Goal: Task Accomplishment & Management: Manage account settings

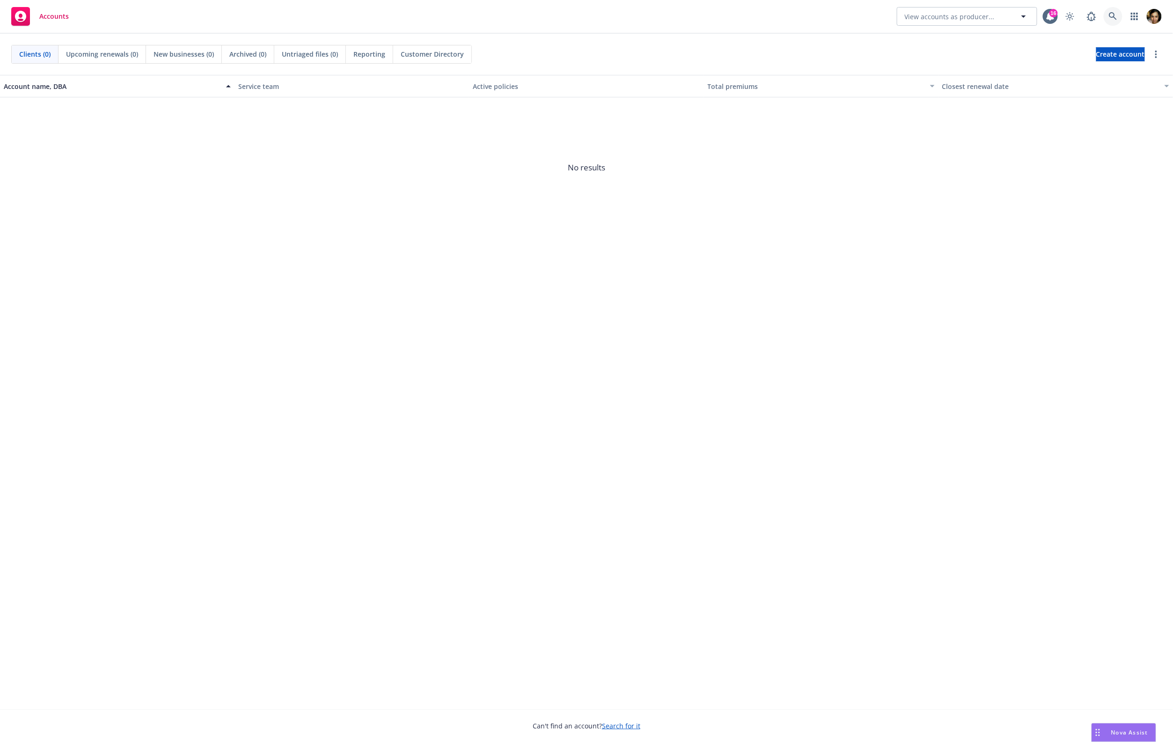
click at [1109, 19] on icon at bounding box center [1113, 16] width 8 height 8
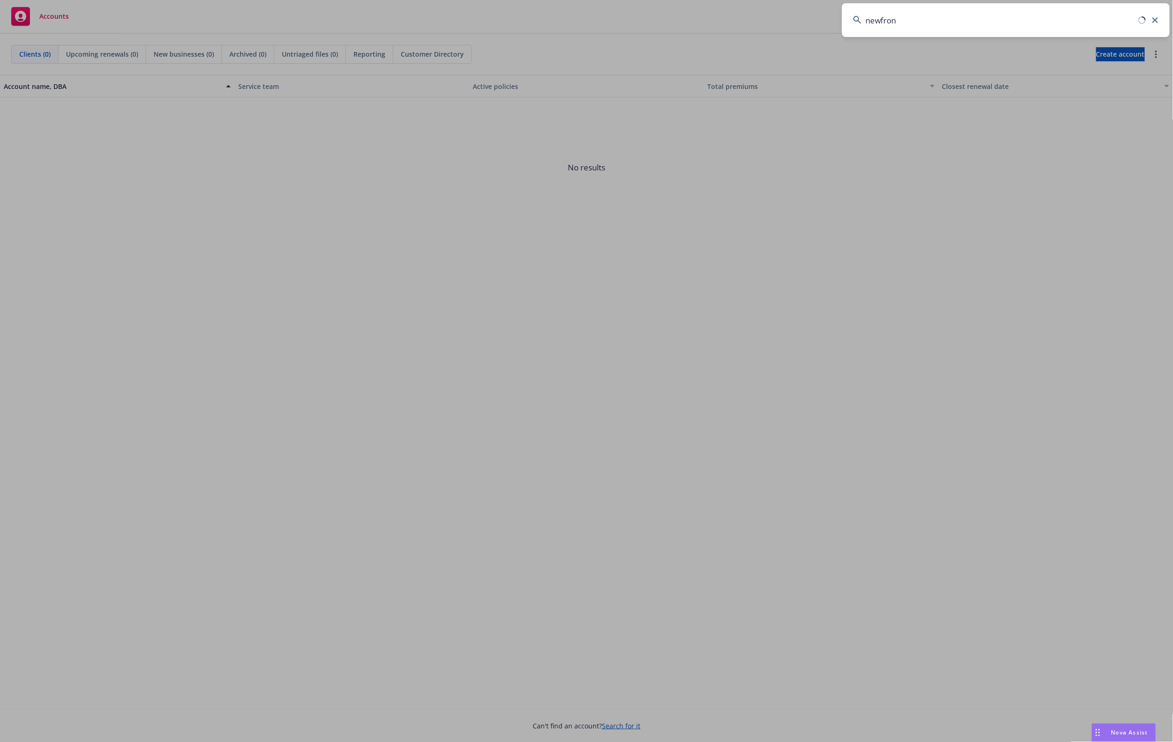
type input "newfront"
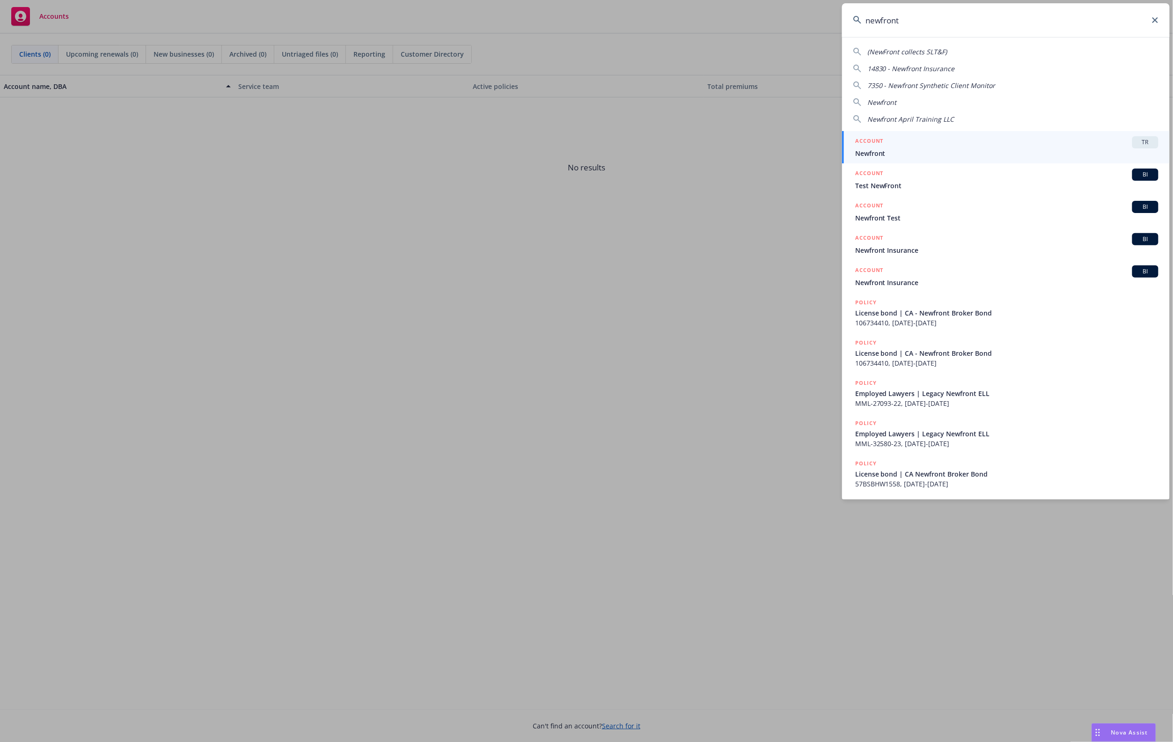
click at [947, 137] on div "ACCOUNT TR" at bounding box center [1006, 142] width 303 height 12
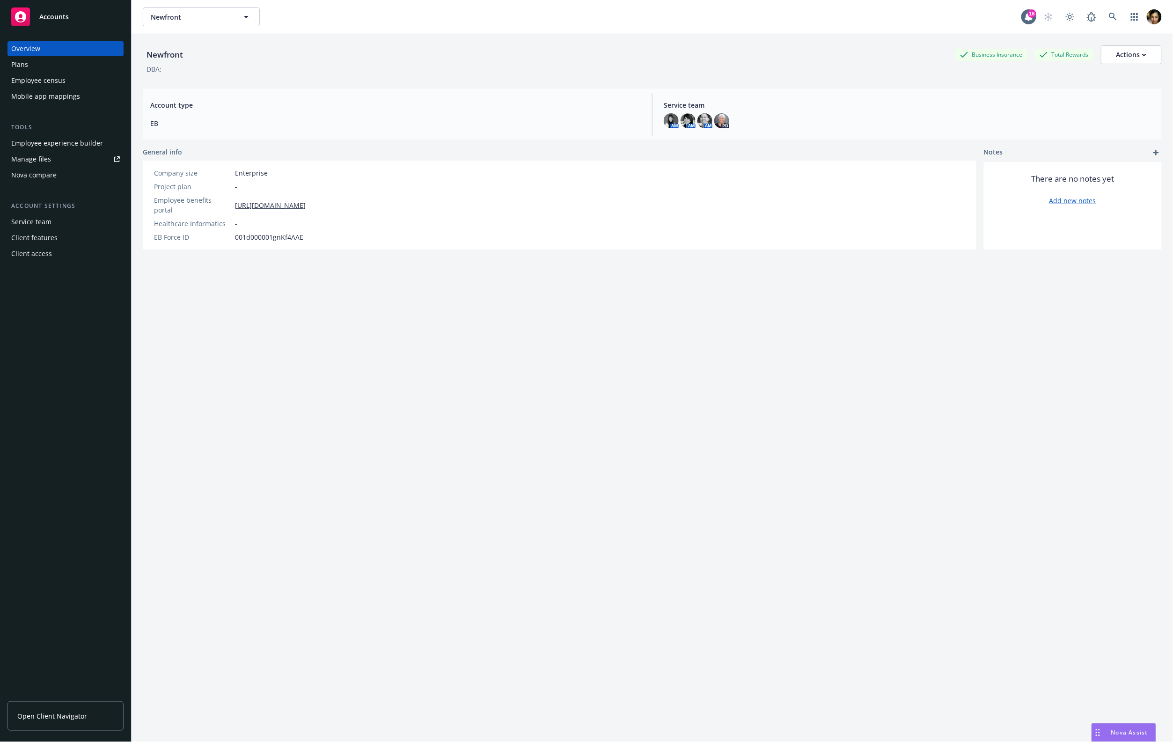
click at [100, 144] on div "Employee experience builder" at bounding box center [65, 143] width 109 height 15
click at [56, 154] on link "Manage files" at bounding box center [65, 159] width 116 height 15
click at [50, 143] on div "Employee experience builder" at bounding box center [57, 143] width 92 height 15
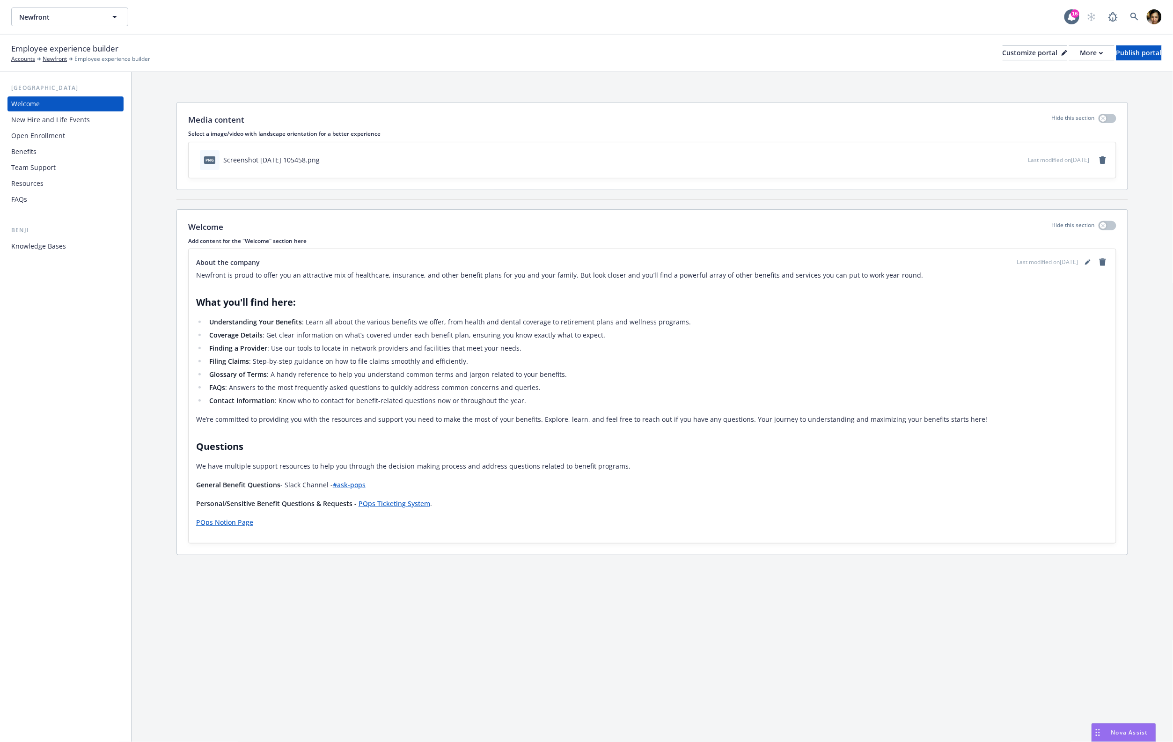
click at [51, 248] on div "Knowledge Bases" at bounding box center [38, 246] width 55 height 15
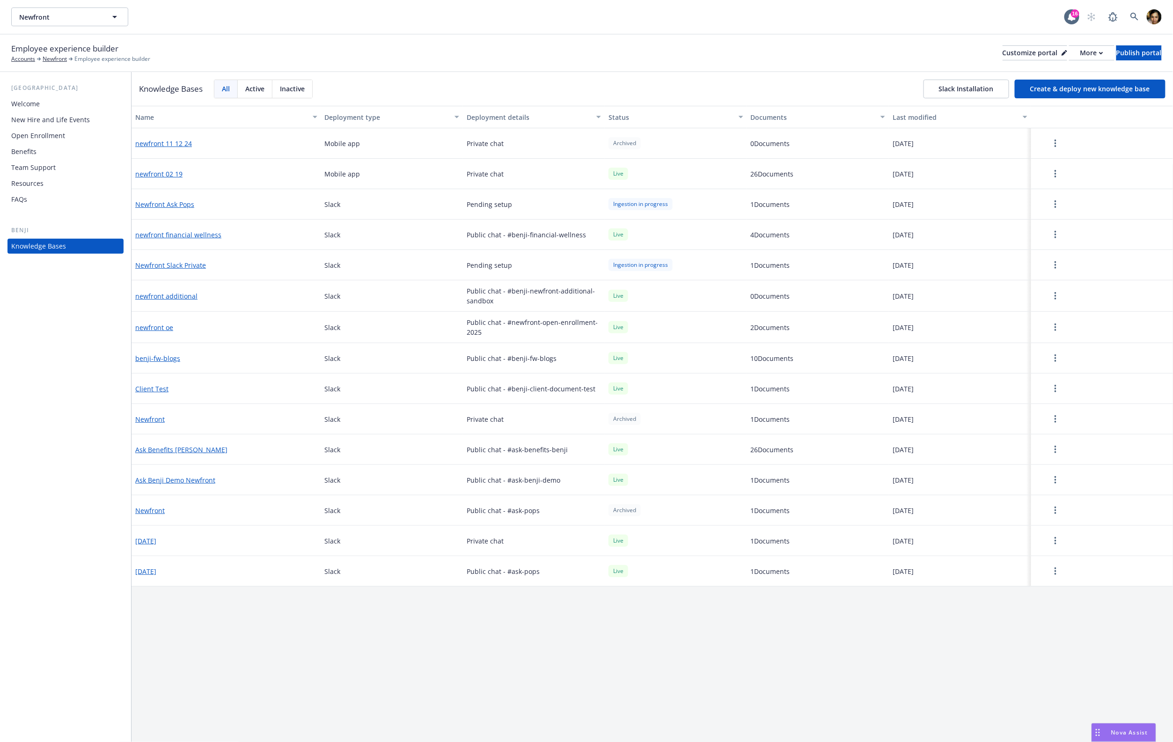
click at [50, 249] on div "Knowledge Bases" at bounding box center [38, 246] width 55 height 15
click at [825, 92] on div "Knowledge Bases All Active Inactive Slack Installation Create & deploy new know…" at bounding box center [651, 89] width 1041 height 34
click at [270, 648] on div "Name Deployment type Deployment details Status Documents Last modified newfront…" at bounding box center [651, 424] width 1041 height 636
drag, startPoint x: 1062, startPoint y: 89, endPoint x: 696, endPoint y: 8, distance: 375.3
click at [696, 8] on div "Newfront Newfront 16 Employee experience builder Accounts Newfront Employee exp…" at bounding box center [586, 371] width 1173 height 742
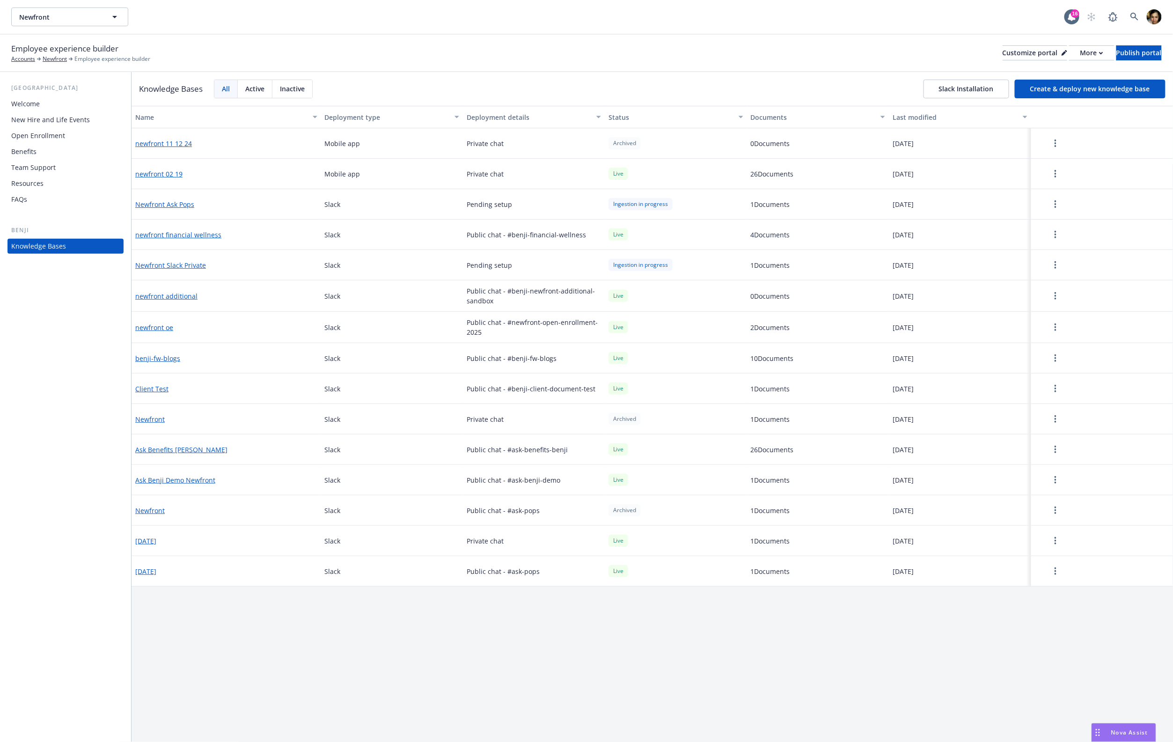
click at [696, 8] on div "Newfront Newfront" at bounding box center [537, 16] width 1053 height 19
click at [656, 58] on div "Employee experience builder Accounts Newfront Employee experience builder Custo…" at bounding box center [586, 53] width 1150 height 21
click at [694, 75] on div "Knowledge Bases All Active Inactive Slack Installation Create & deploy new know…" at bounding box center [651, 89] width 1041 height 34
click at [1046, 89] on button "Create & deploy new knowledge base" at bounding box center [1090, 89] width 151 height 19
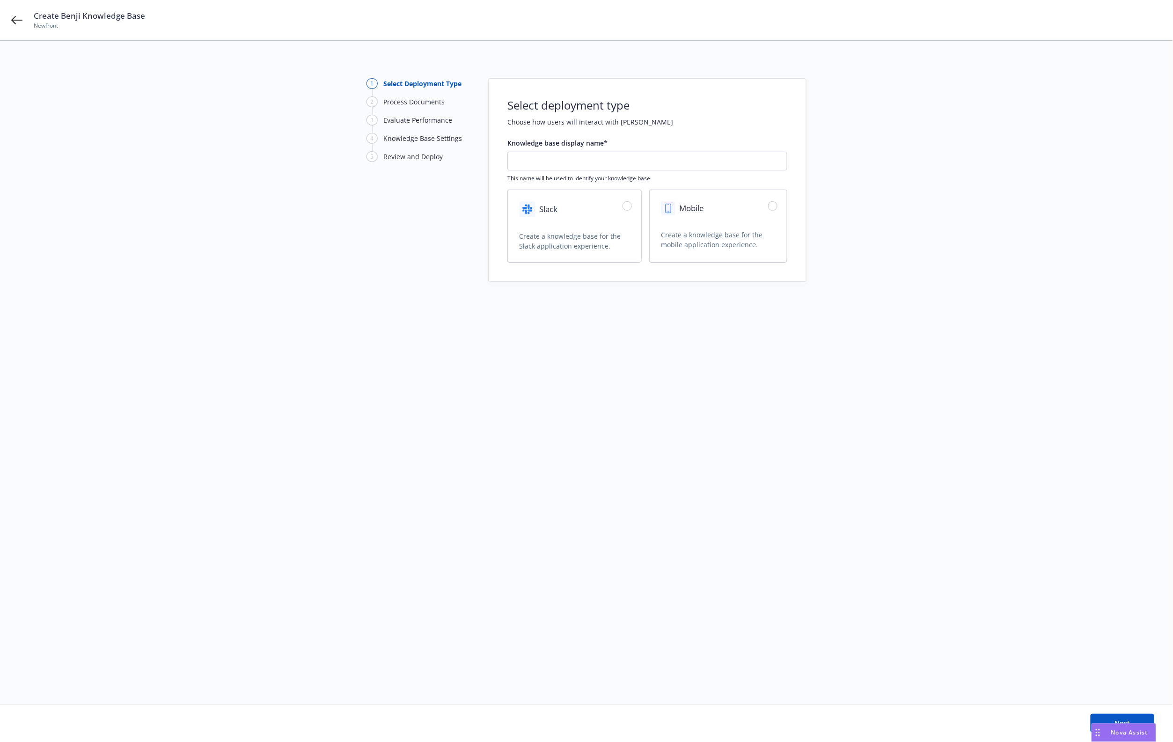
click at [709, 226] on div "Mobile" at bounding box center [718, 210] width 137 height 40
radio input "true"
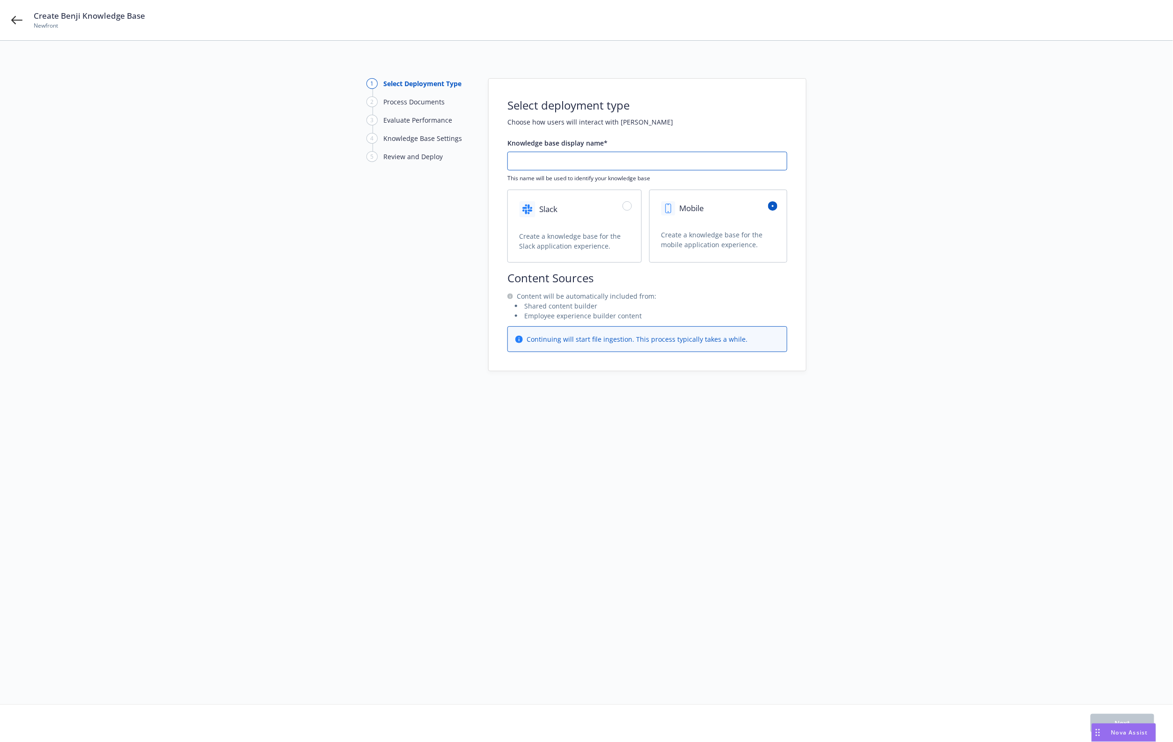
click at [574, 162] on input "text" at bounding box center [647, 161] width 279 height 18
type input "test-2026"
click at [716, 245] on span "Create a knowledge base for the mobile application experience." at bounding box center [712, 239] width 102 height 19
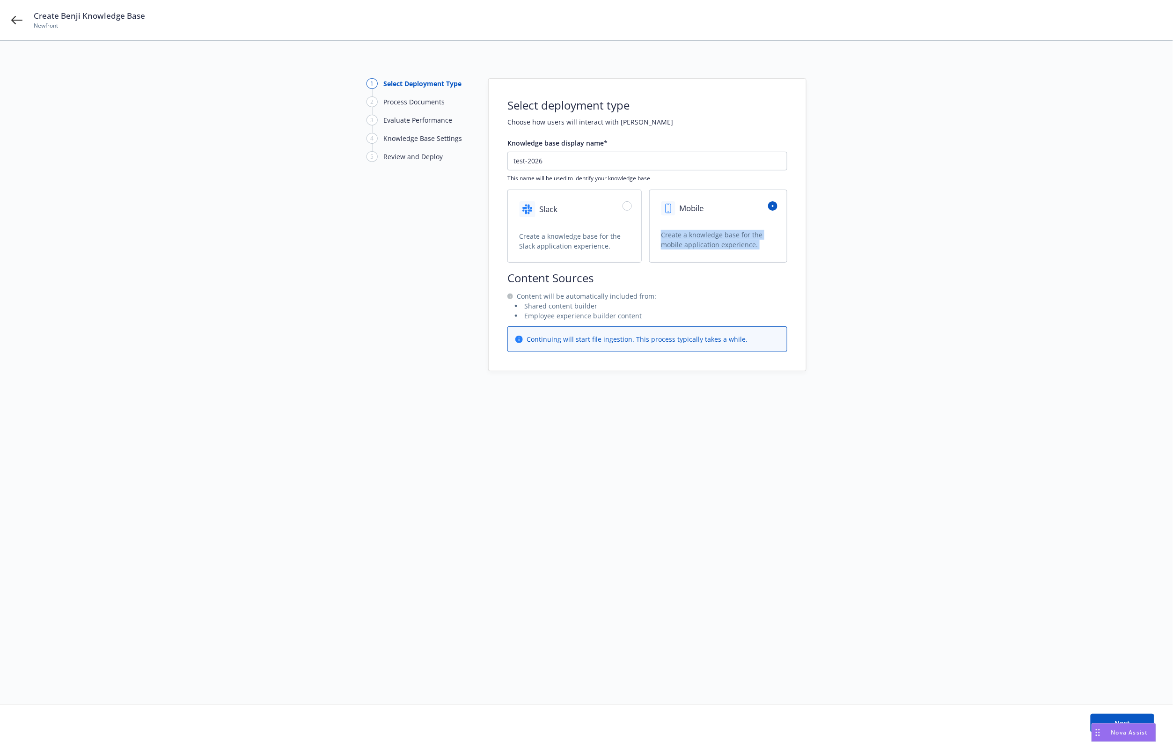
click at [716, 245] on span "Create a knowledge base for the mobile application experience." at bounding box center [712, 239] width 102 height 19
click at [610, 233] on span "Create a knowledge base for the Slack application experience." at bounding box center [570, 241] width 102 height 19
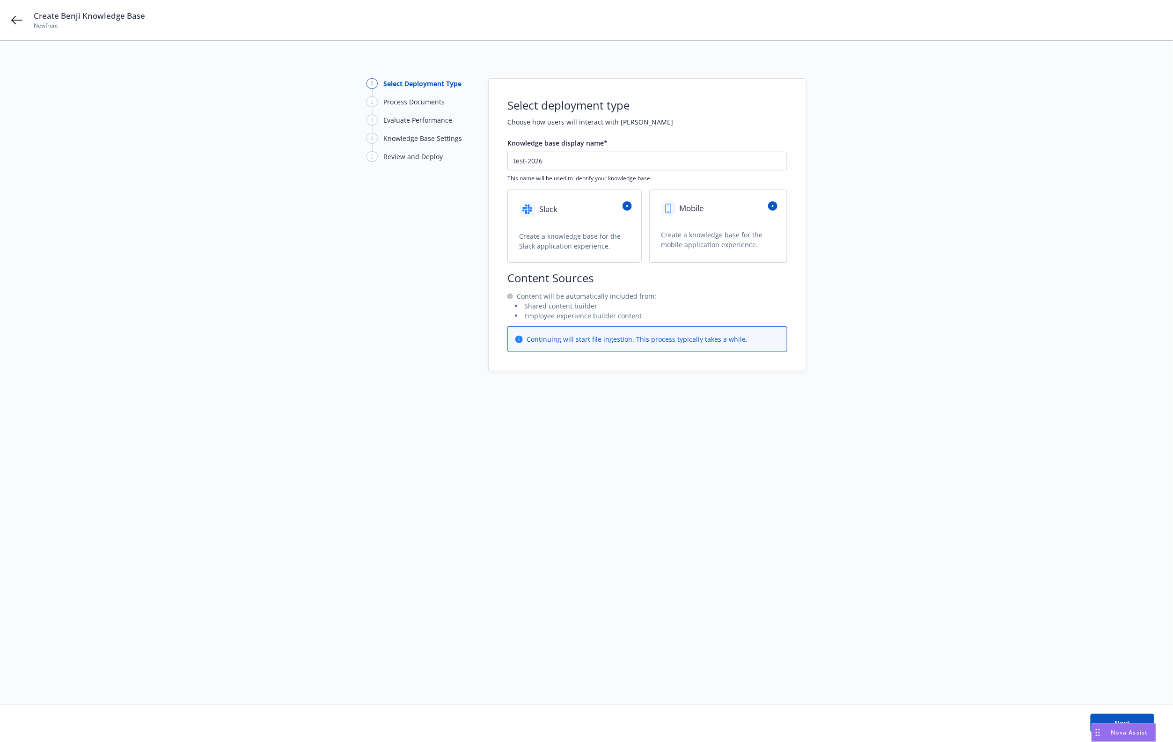
radio input "true"
radio input "false"
click at [669, 360] on div "Continuing will start file ingestion. This process typically takes a while." at bounding box center [647, 351] width 279 height 25
click at [703, 220] on div "Mobile" at bounding box center [718, 210] width 137 height 40
radio input "false"
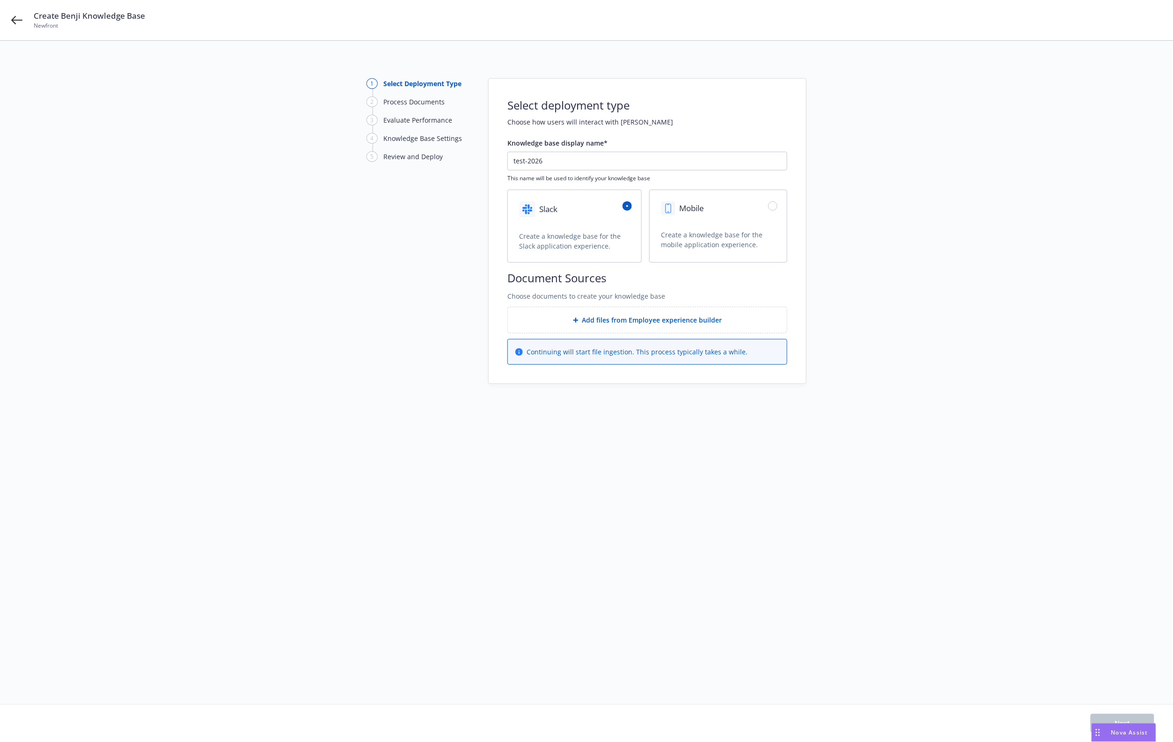
radio input "true"
click at [561, 309] on li "Shared content builder" at bounding box center [647, 306] width 280 height 10
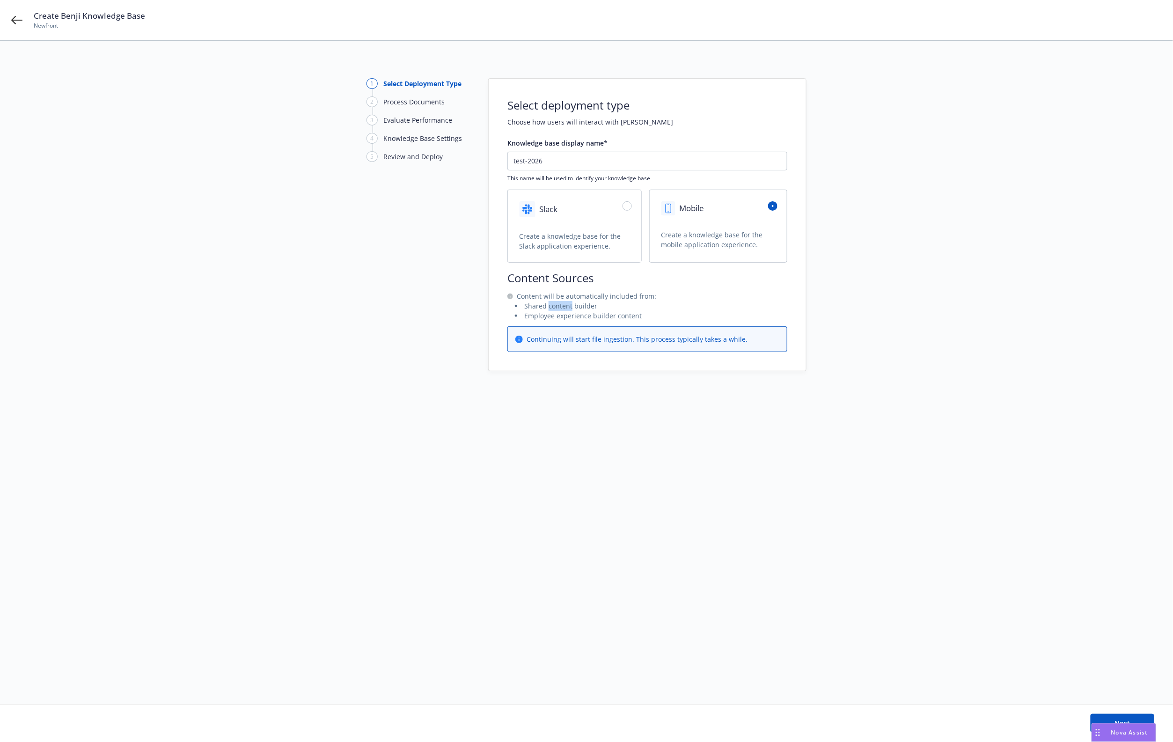
click at [561, 309] on li "Shared content builder" at bounding box center [647, 306] width 280 height 10
click at [571, 316] on li "Employee experience builder content" at bounding box center [647, 316] width 280 height 10
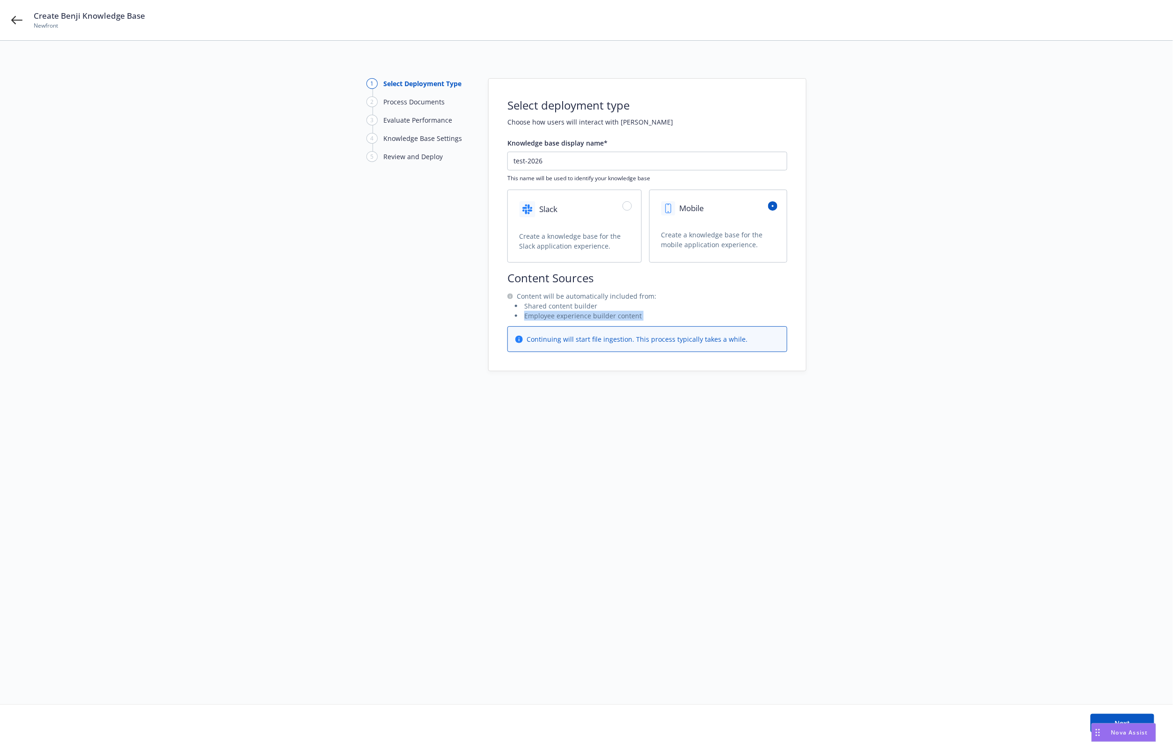
click at [831, 201] on div "1 Select Deployment Type 2 Process Documents 3 Evaluate Performance 4 Knowledge…" at bounding box center [586, 224] width 1150 height 293
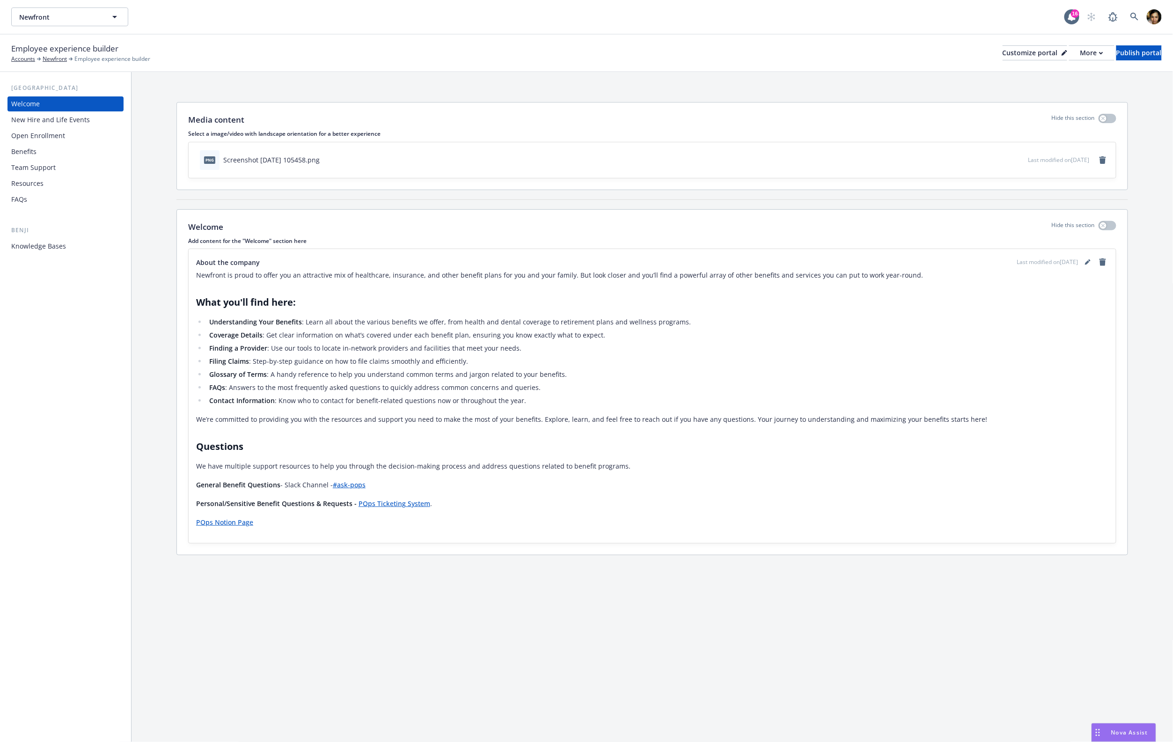
click at [52, 153] on div "Benefits" at bounding box center [65, 151] width 109 height 15
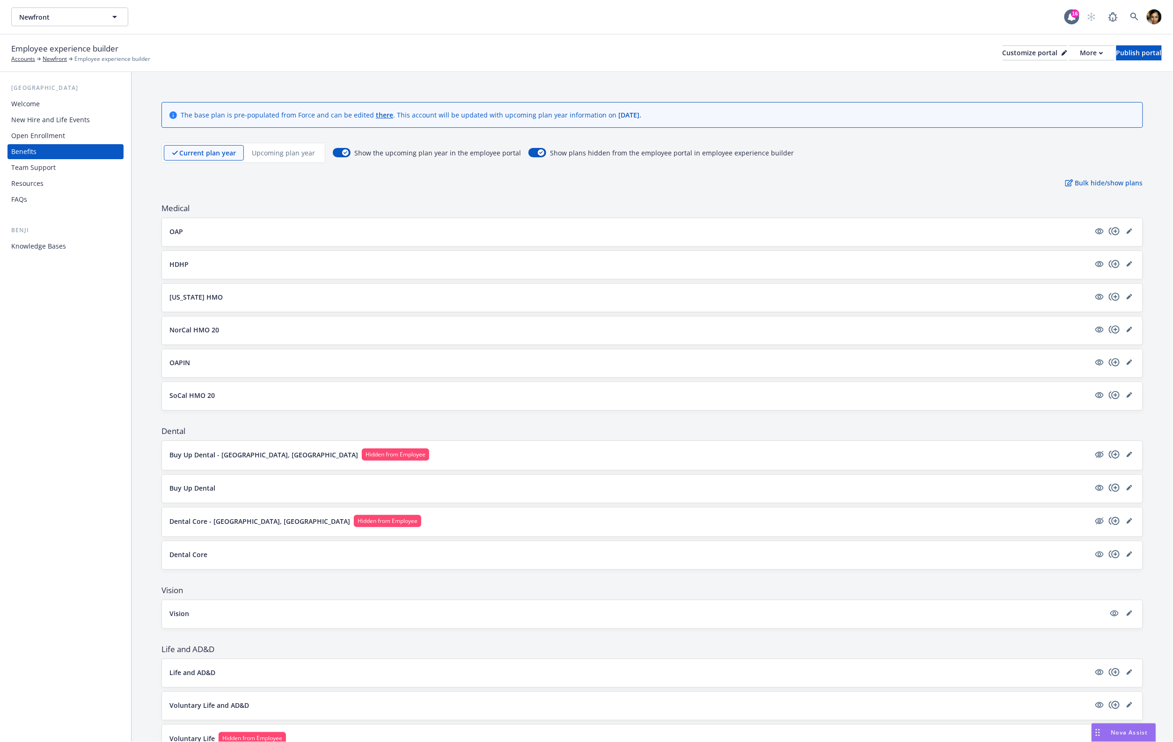
click at [265, 148] on p "Upcoming plan year" at bounding box center [283, 153] width 63 height 10
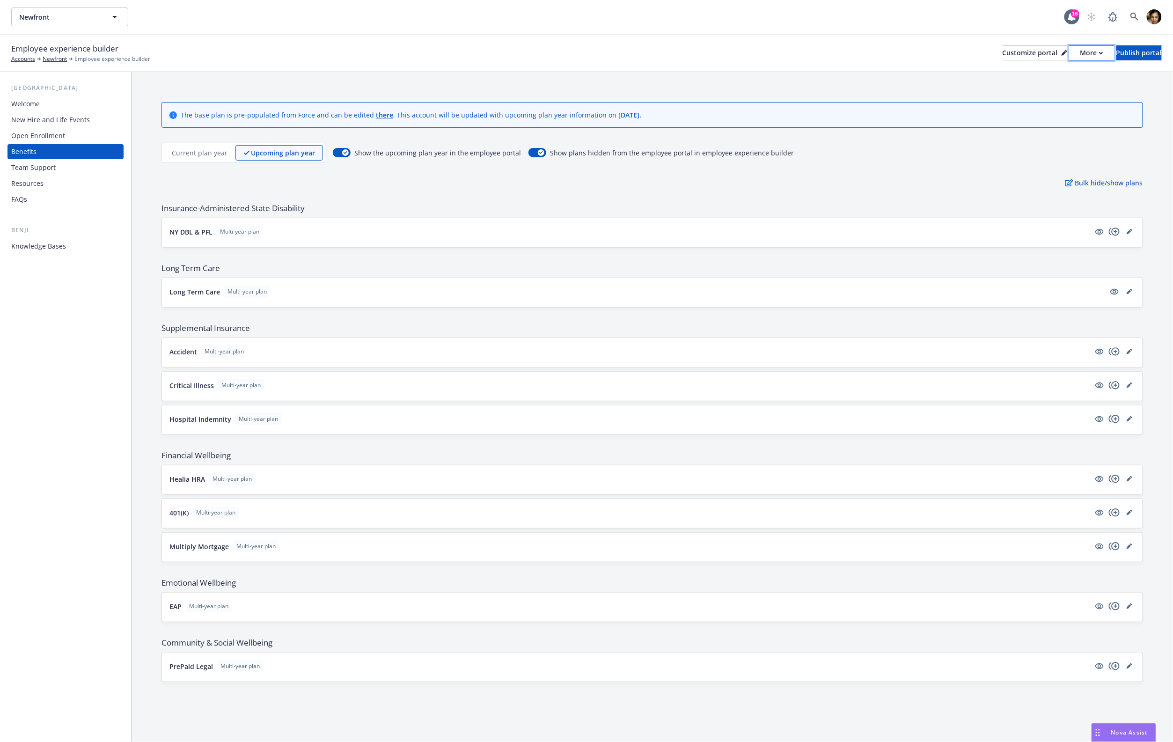
click at [1080, 56] on div "More" at bounding box center [1091, 53] width 23 height 14
click at [1044, 94] on link "Copy portal link" at bounding box center [1041, 92] width 85 height 19
click at [381, 153] on span "Show the upcoming plan year in the employee portal" at bounding box center [437, 153] width 167 height 10
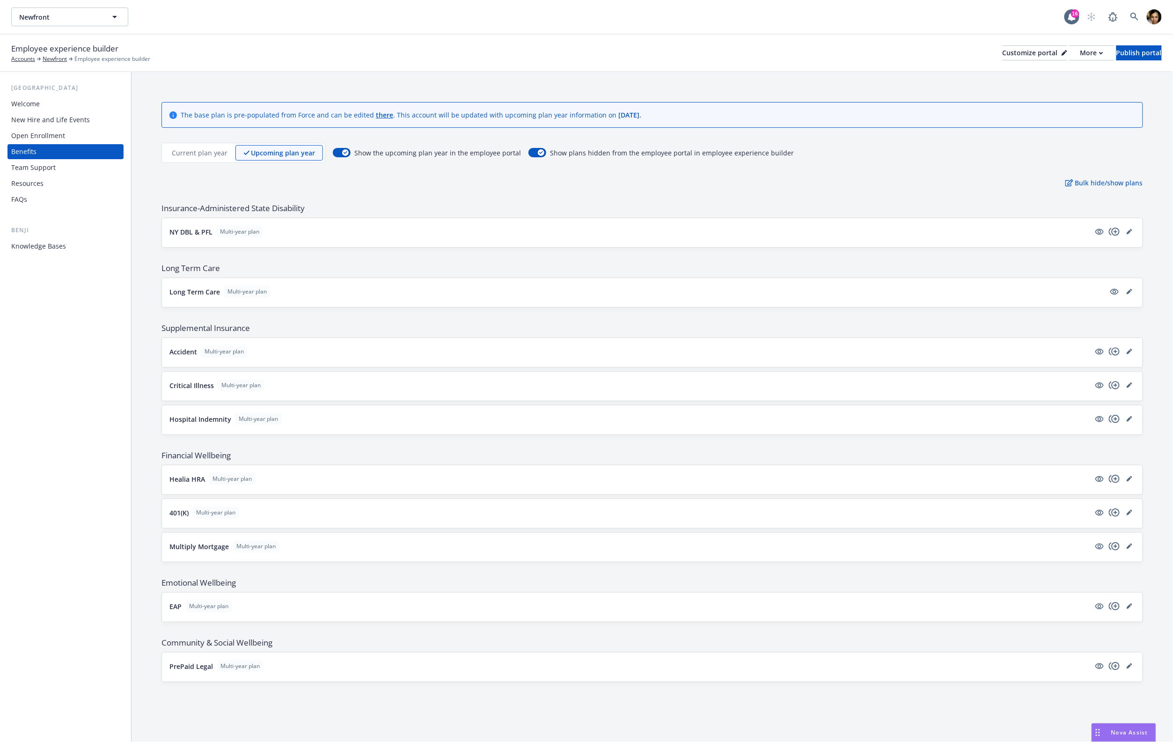
click at [607, 157] on span "Show plans hidden from the employee portal in employee experience builder" at bounding box center [672, 153] width 244 height 10
click at [408, 153] on span "Show the upcoming plan year in the employee portal" at bounding box center [437, 153] width 167 height 10
click at [420, 185] on div "Bulk hide/show plans" at bounding box center [651, 183] width 981 height 10
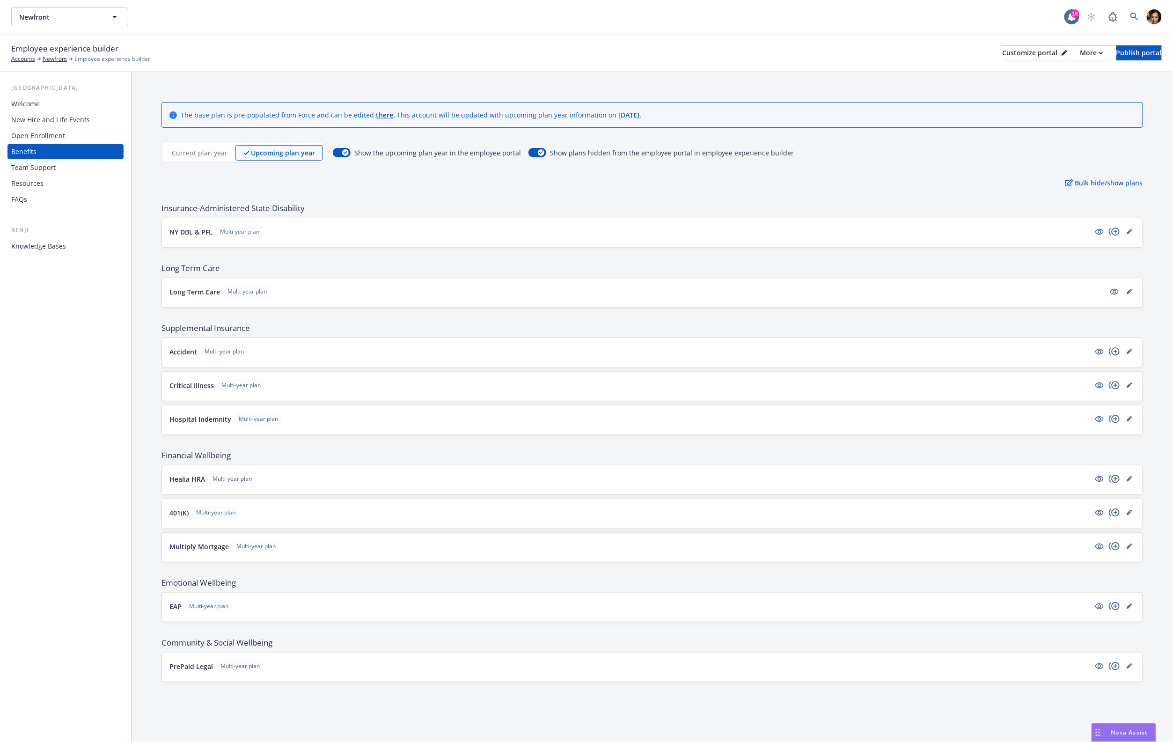
click at [307, 189] on div "The base plan is pre-populated from Force and can be edited there . This accoun…" at bounding box center [651, 392] width 1041 height 640
drag, startPoint x: 354, startPoint y: 153, endPoint x: 506, endPoint y: 151, distance: 152.6
click at [506, 150] on span "Show the upcoming plan year in the employee portal" at bounding box center [437, 153] width 167 height 10
click at [506, 151] on span "Show the upcoming plan year in the employee portal" at bounding box center [437, 153] width 167 height 10
click at [186, 149] on p "Current plan year" at bounding box center [200, 153] width 56 height 10
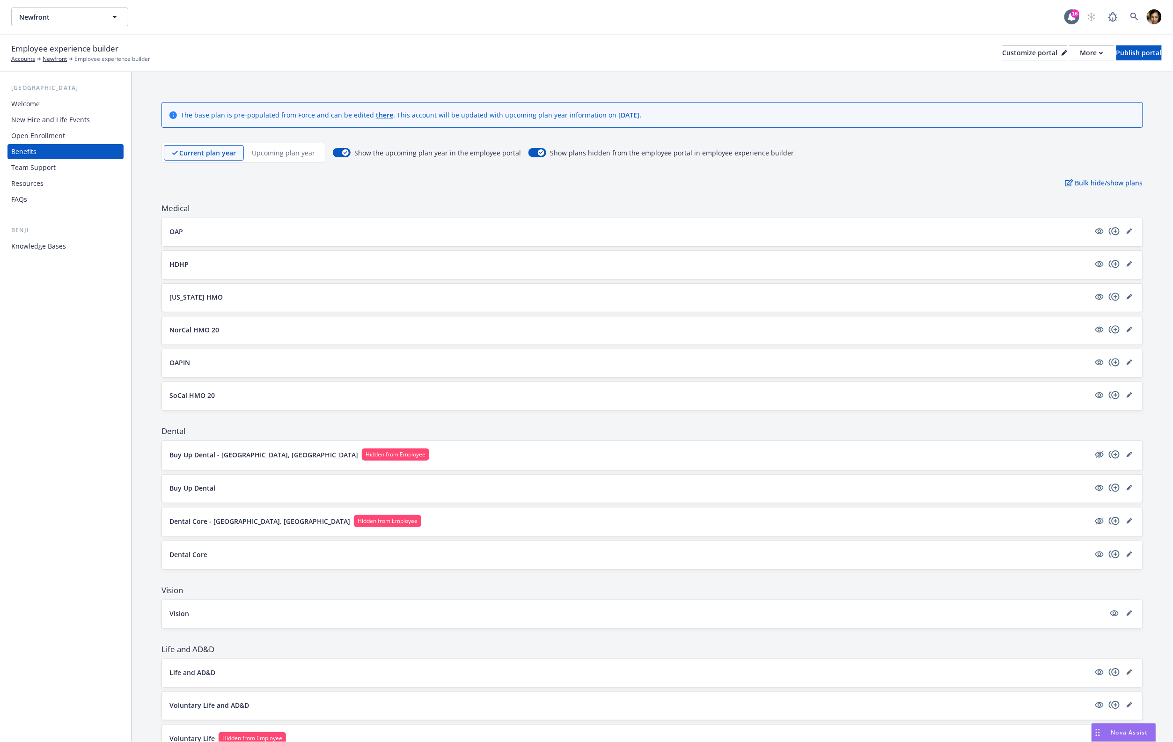
click at [271, 143] on div "Current plan year Upcoming plan year" at bounding box center [243, 153] width 164 height 20
click at [274, 150] on p "Upcoming plan year" at bounding box center [283, 153] width 63 height 10
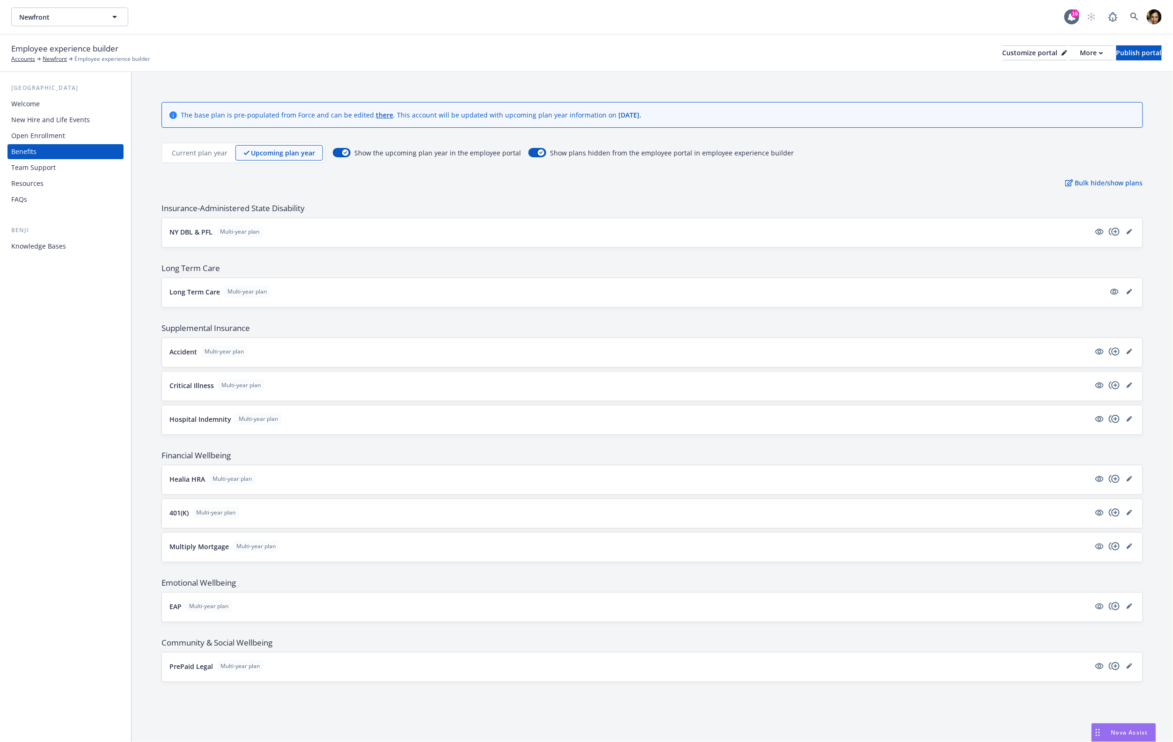
click at [70, 120] on div "New Hire and Life Events" at bounding box center [50, 119] width 79 height 15
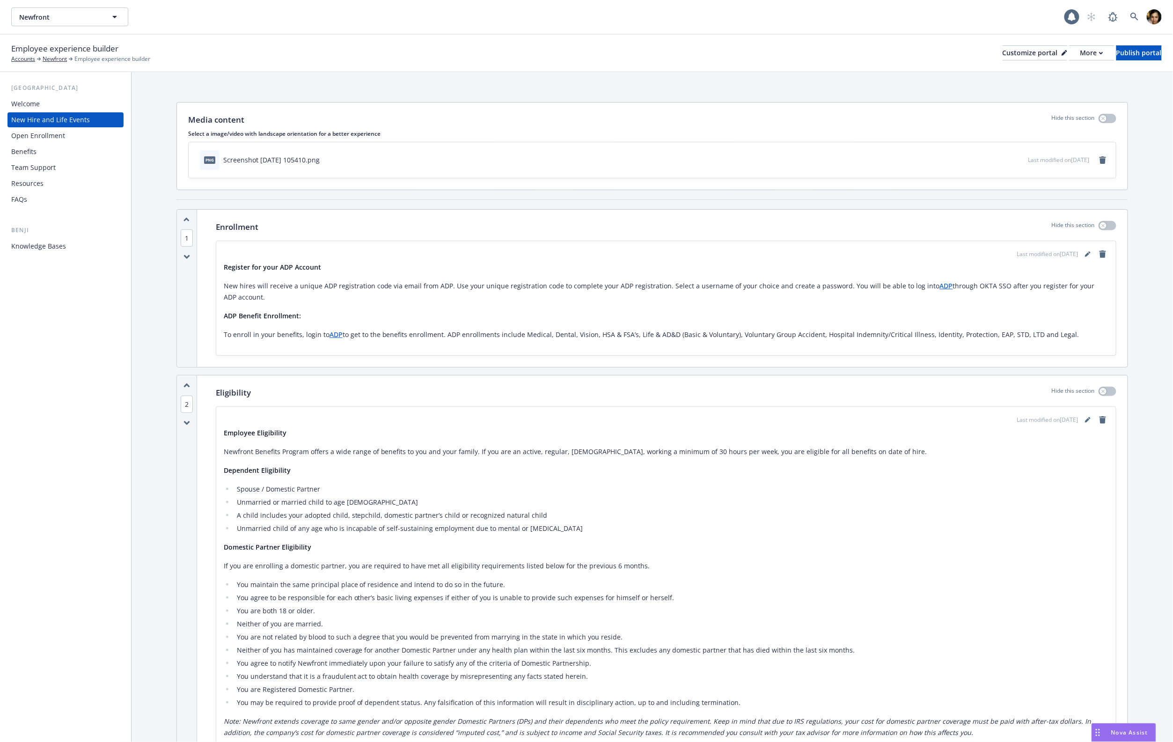
click at [70, 132] on div "Open Enrollment" at bounding box center [65, 135] width 109 height 15
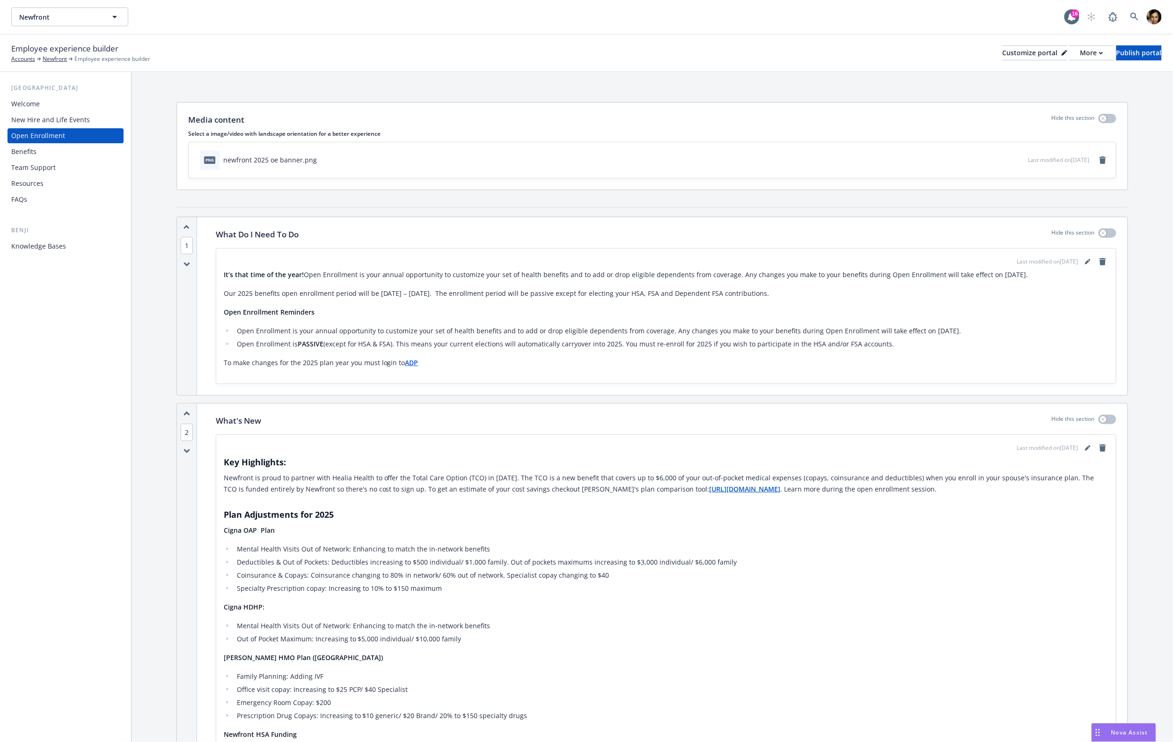
click at [66, 147] on div "Benefits" at bounding box center [65, 151] width 109 height 15
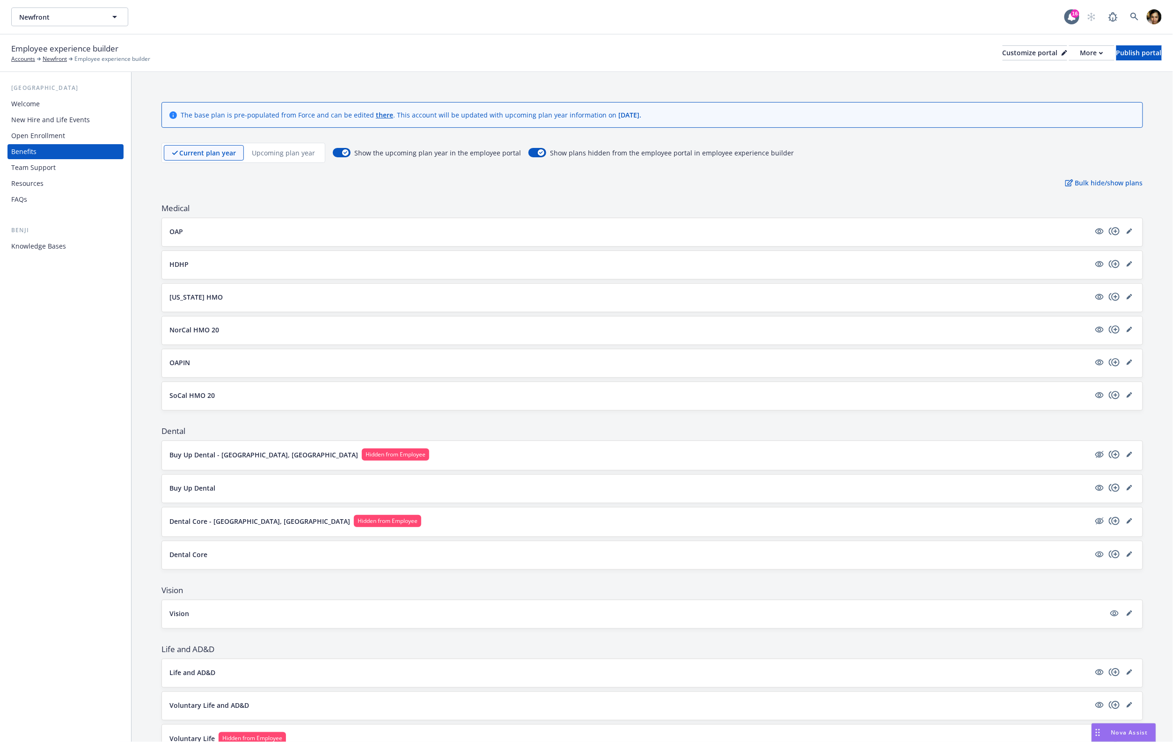
click at [67, 138] on div "Open Enrollment" at bounding box center [65, 135] width 109 height 15
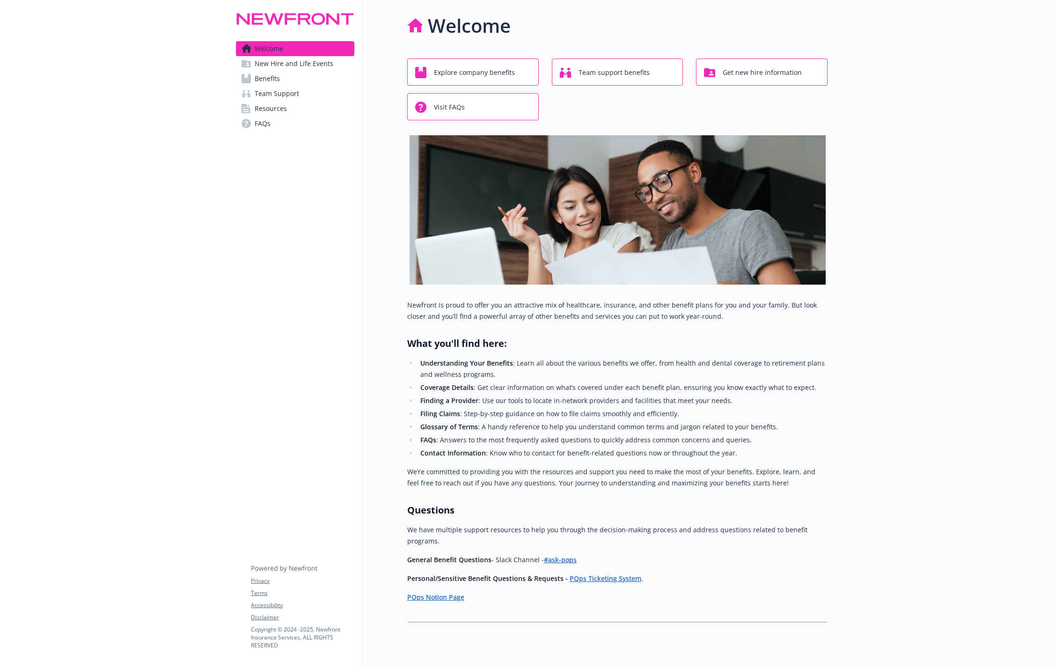
click at [297, 82] on link "Benefits" at bounding box center [295, 78] width 118 height 15
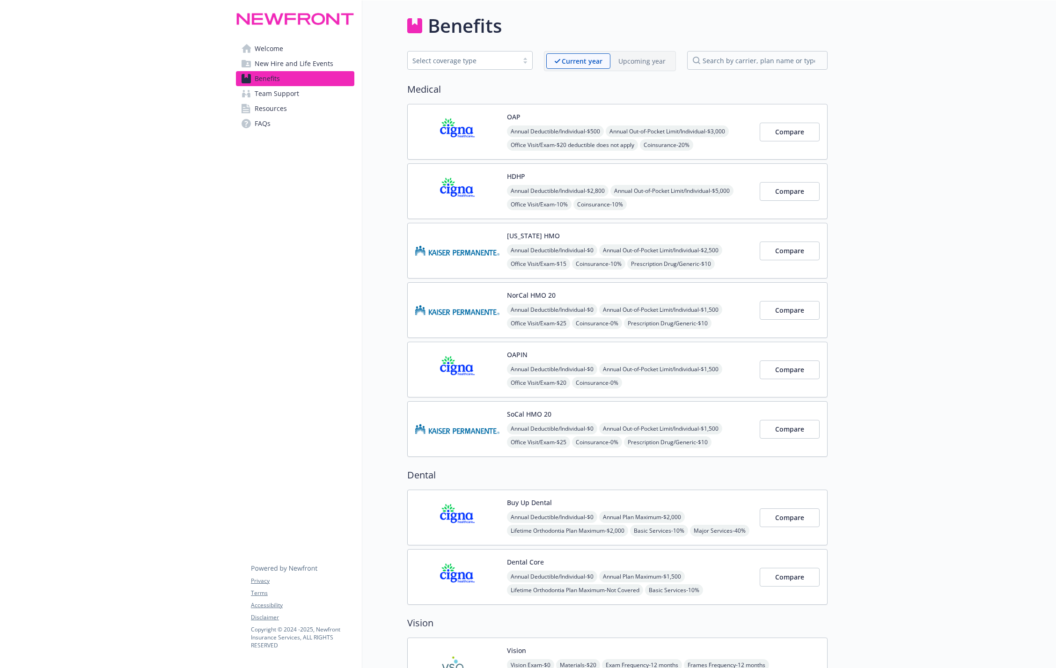
click at [629, 63] on p "Upcoming year" at bounding box center [641, 61] width 47 height 10
